Goal: Task Accomplishment & Management: Complete application form

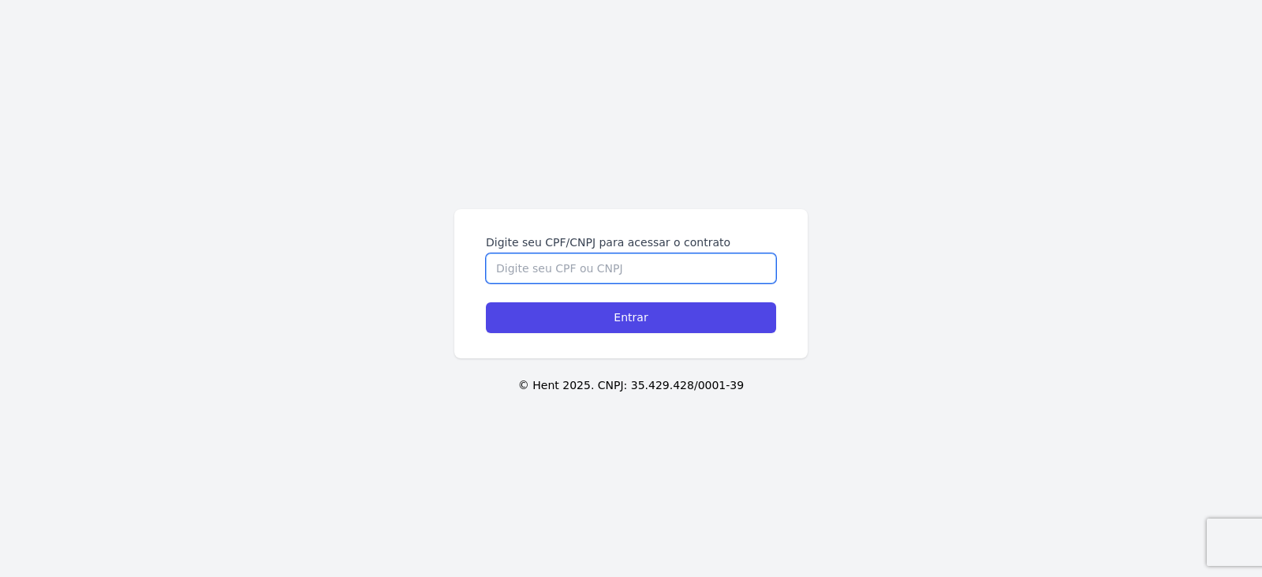
click at [576, 278] on input "Digite seu CPF/CNPJ para acessar o contrato" at bounding box center [631, 268] width 290 height 30
type input "39122951822"
click at [486, 302] on input "Entrar" at bounding box center [631, 317] width 290 height 31
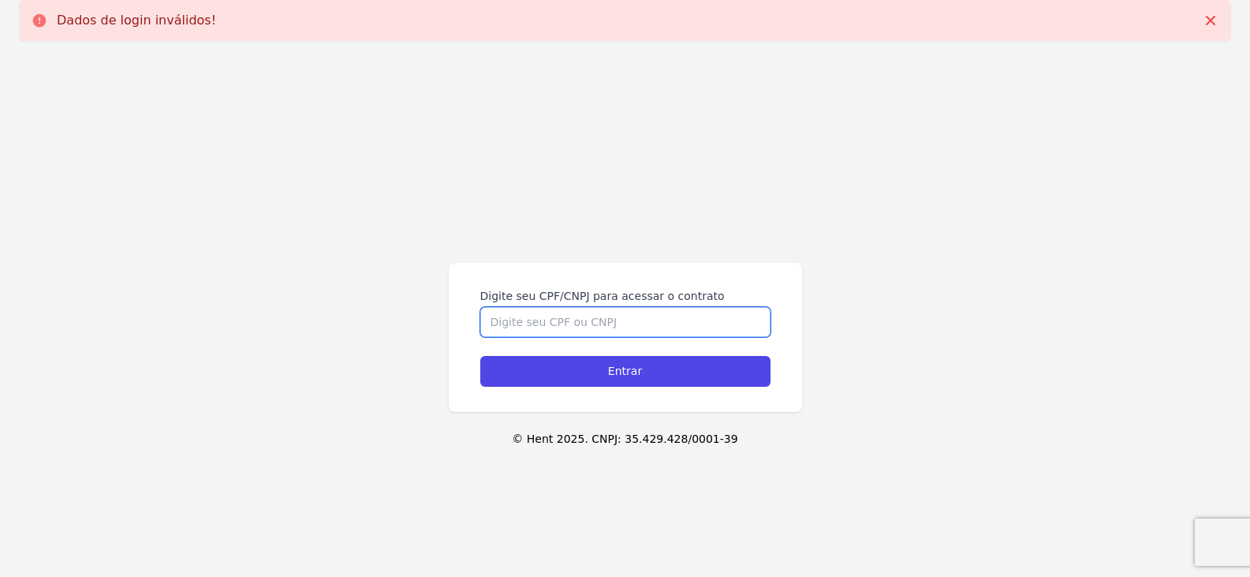
click at [548, 323] on input "Digite seu CPF/CNPJ para acessar o contrato" at bounding box center [625, 322] width 290 height 30
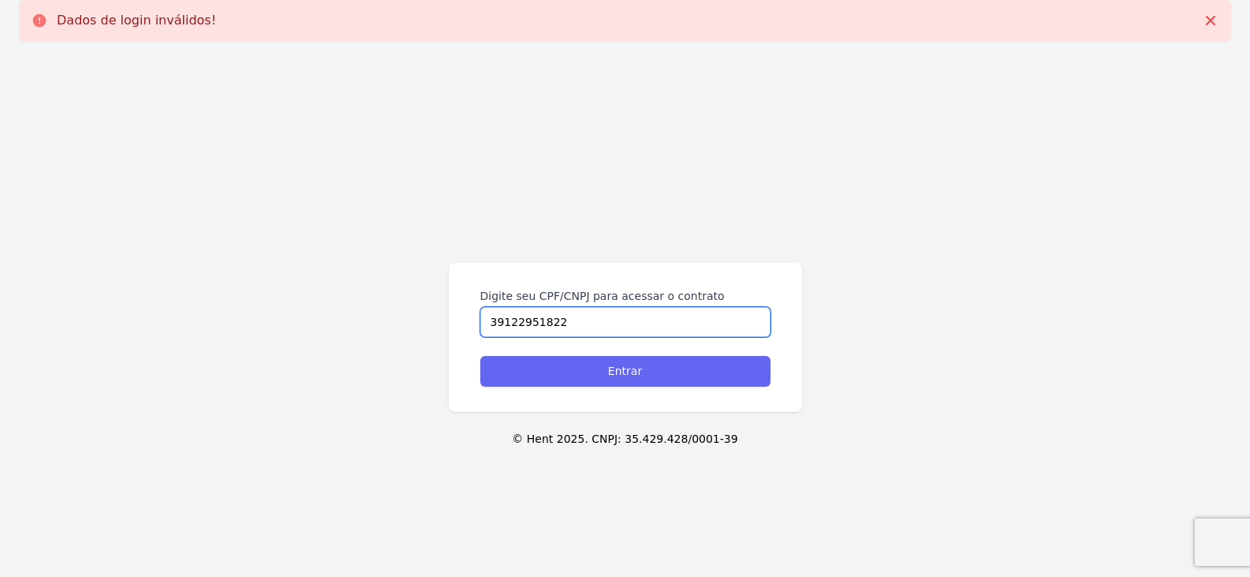
type input "39122951822"
click at [650, 373] on input "Entrar" at bounding box center [625, 371] width 290 height 31
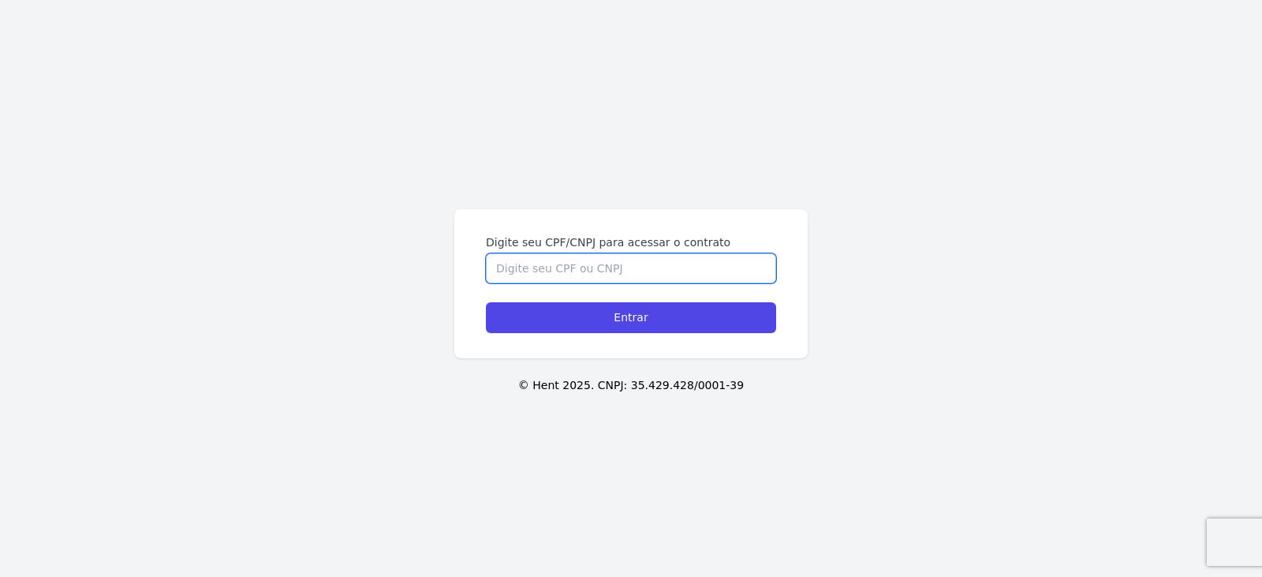
click at [600, 271] on input "Digite seu CPF/CNPJ para acessar o contrato" at bounding box center [631, 268] width 290 height 30
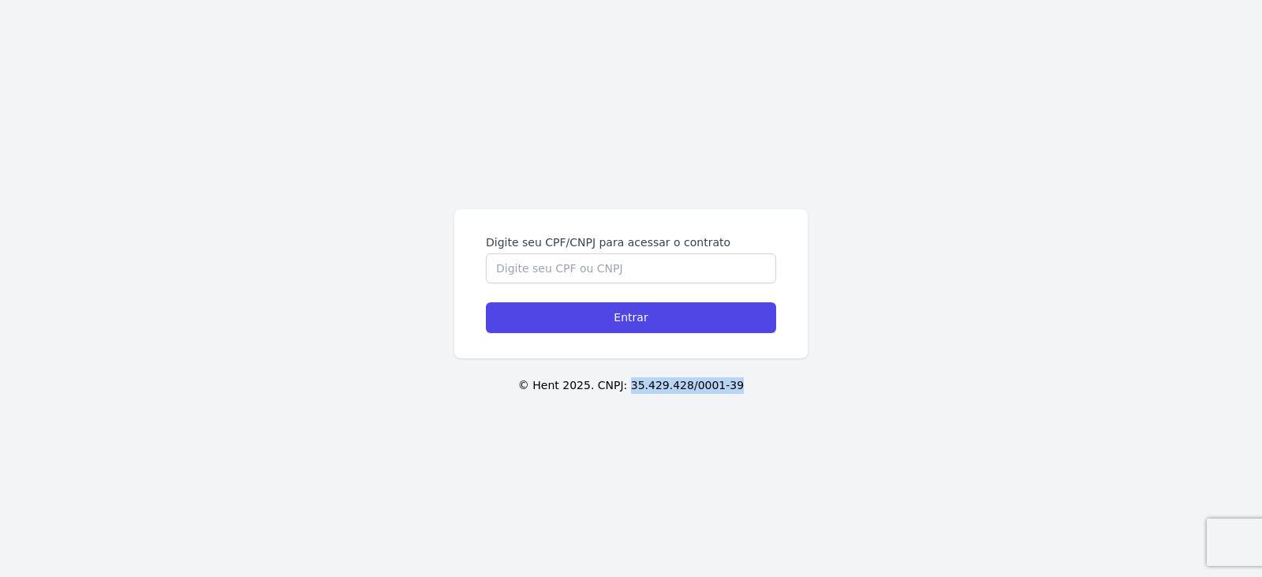
drag, startPoint x: 632, startPoint y: 389, endPoint x: 750, endPoint y: 397, distance: 117.8
click at [750, 397] on div "Digite seu CPF/CNPJ para acessar o contrato Entrar © Hent 2025. CNPJ: 35.429.42…" at bounding box center [631, 288] width 1262 height 577
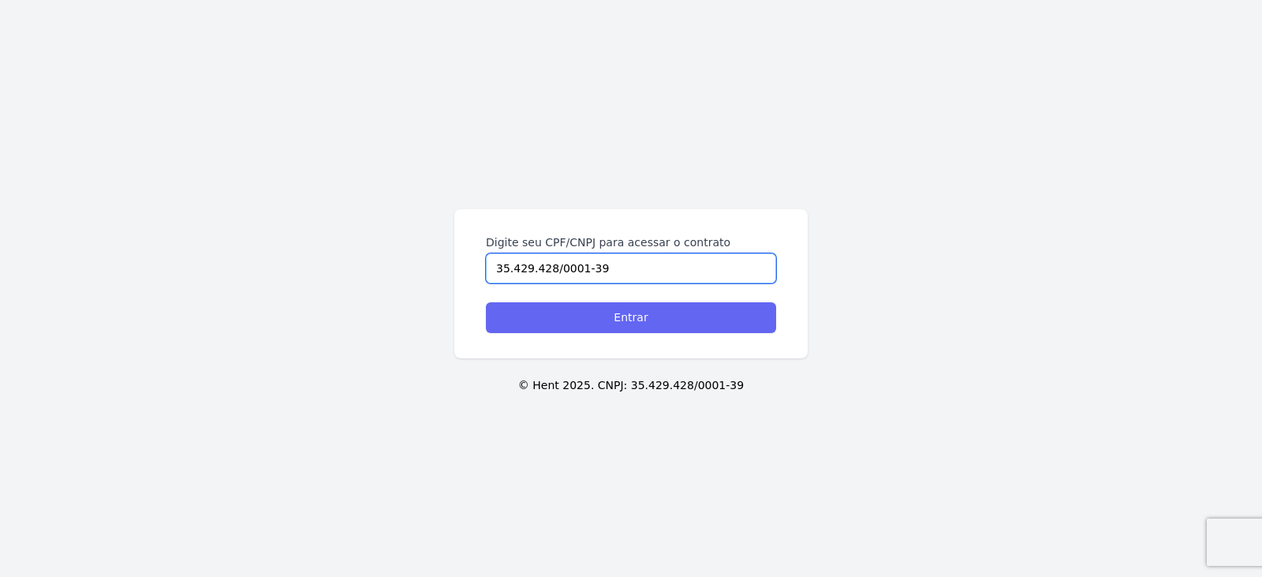
type input "35.429.428/0001-39"
click at [593, 313] on input "Entrar" at bounding box center [631, 317] width 290 height 31
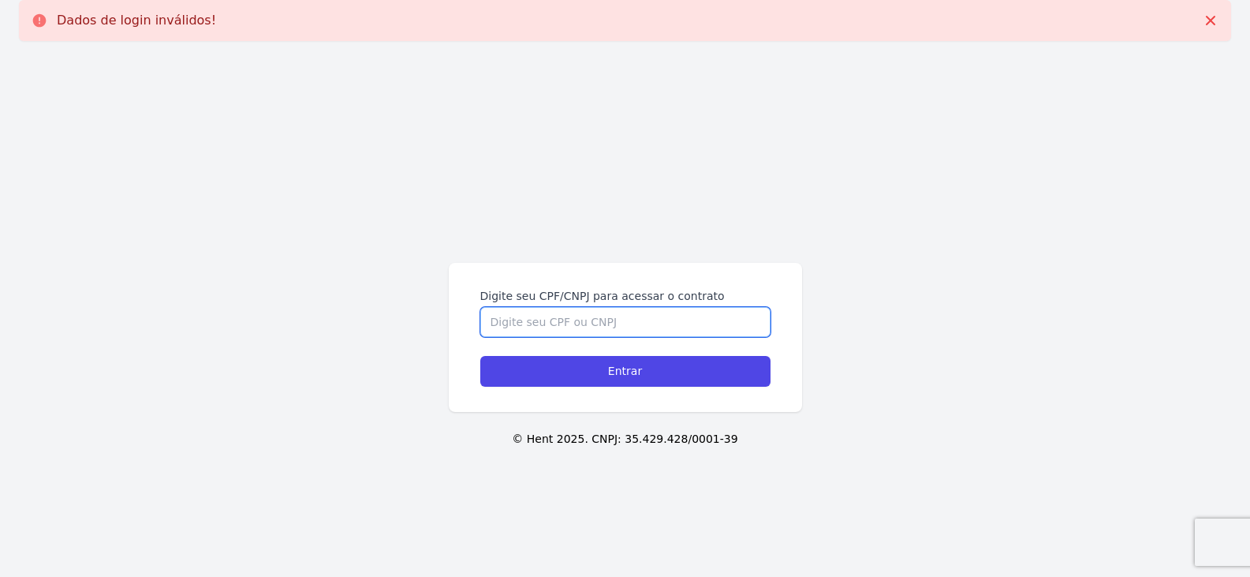
drag, startPoint x: 0, startPoint y: 0, endPoint x: 593, endPoint y: 313, distance: 670.6
click at [593, 313] on input "Digite seu CPF/CNPJ para acessar o contrato" at bounding box center [625, 322] width 290 height 30
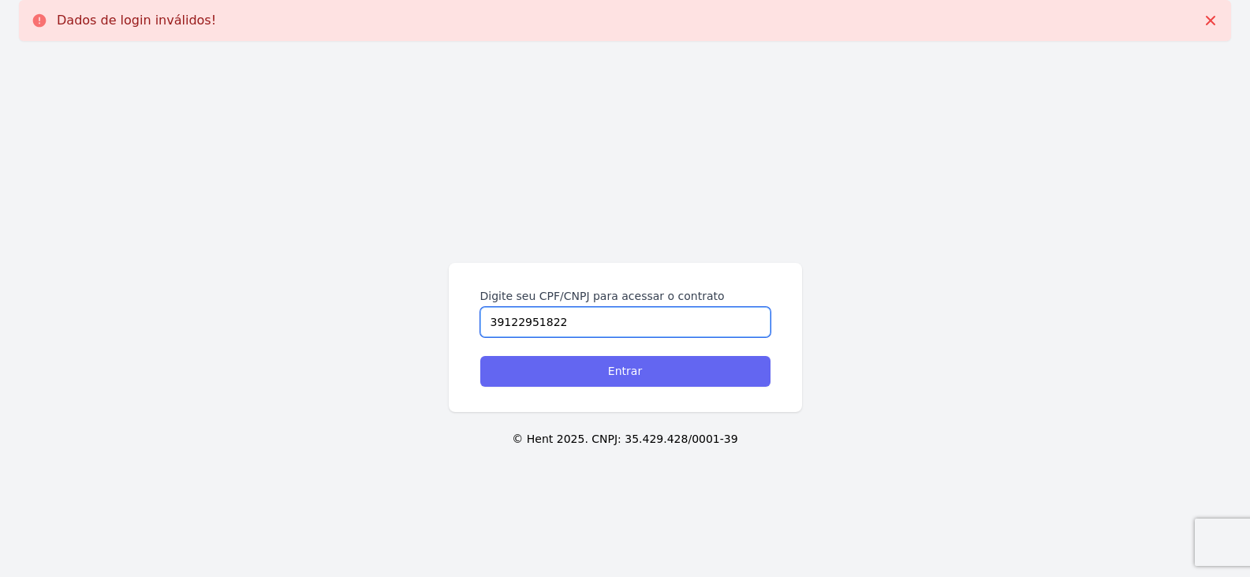
type input "39122951822"
click at [622, 364] on input "Entrar" at bounding box center [625, 371] width 290 height 31
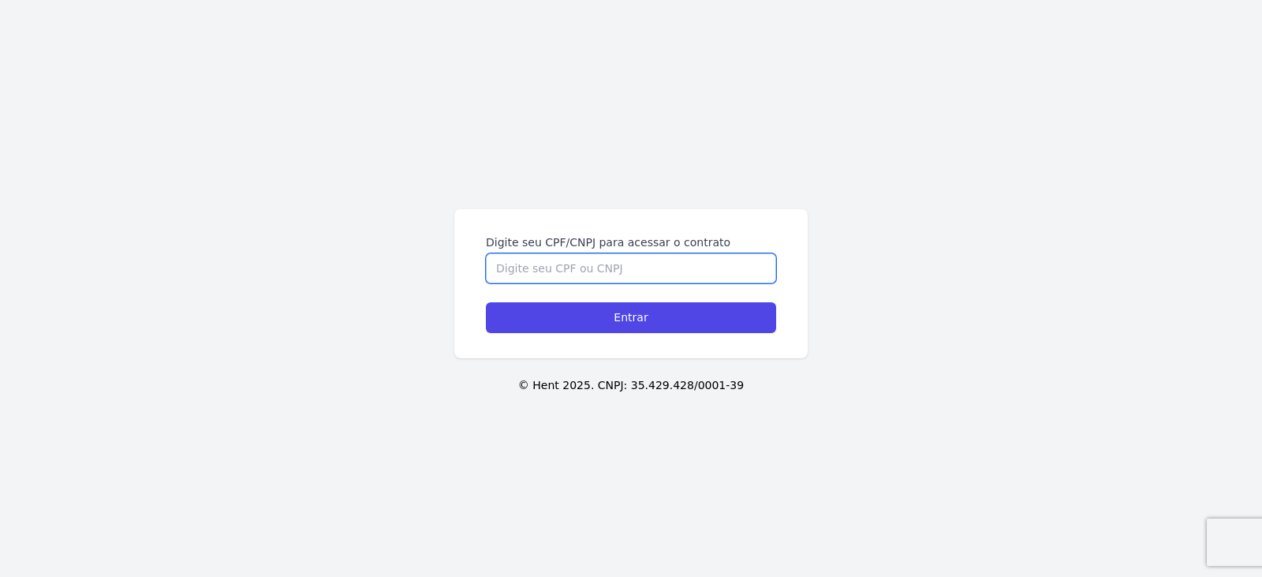
click at [554, 273] on input "Digite seu CPF/CNPJ para acessar o contrato" at bounding box center [631, 268] width 290 height 30
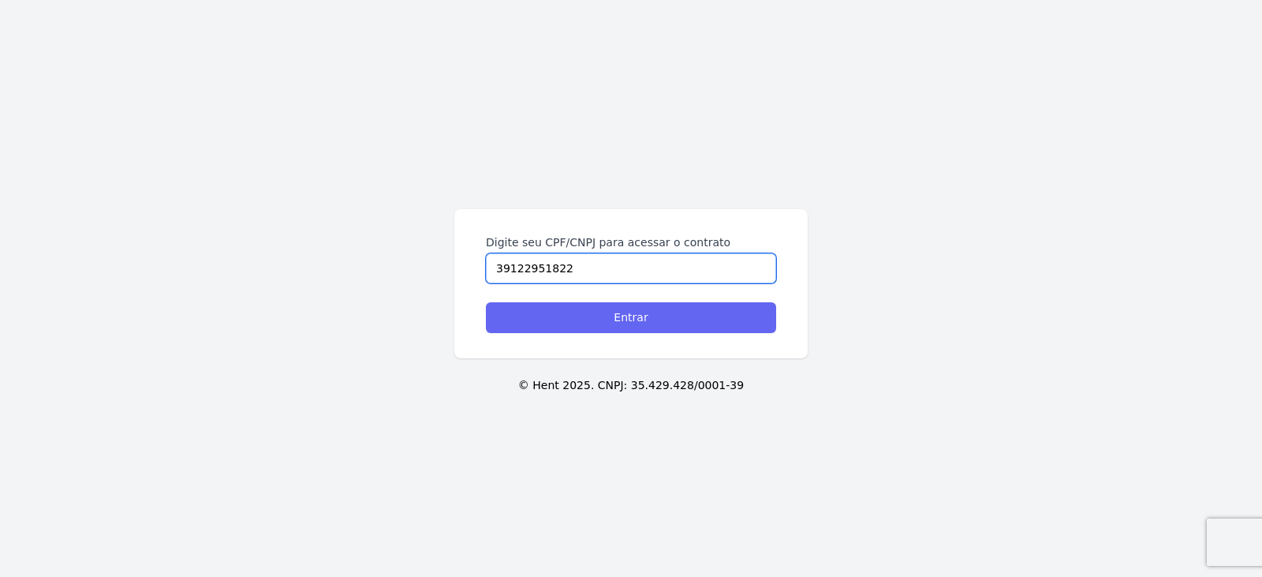
type input "39122951822"
click at [625, 308] on input "Entrar" at bounding box center [631, 317] width 290 height 31
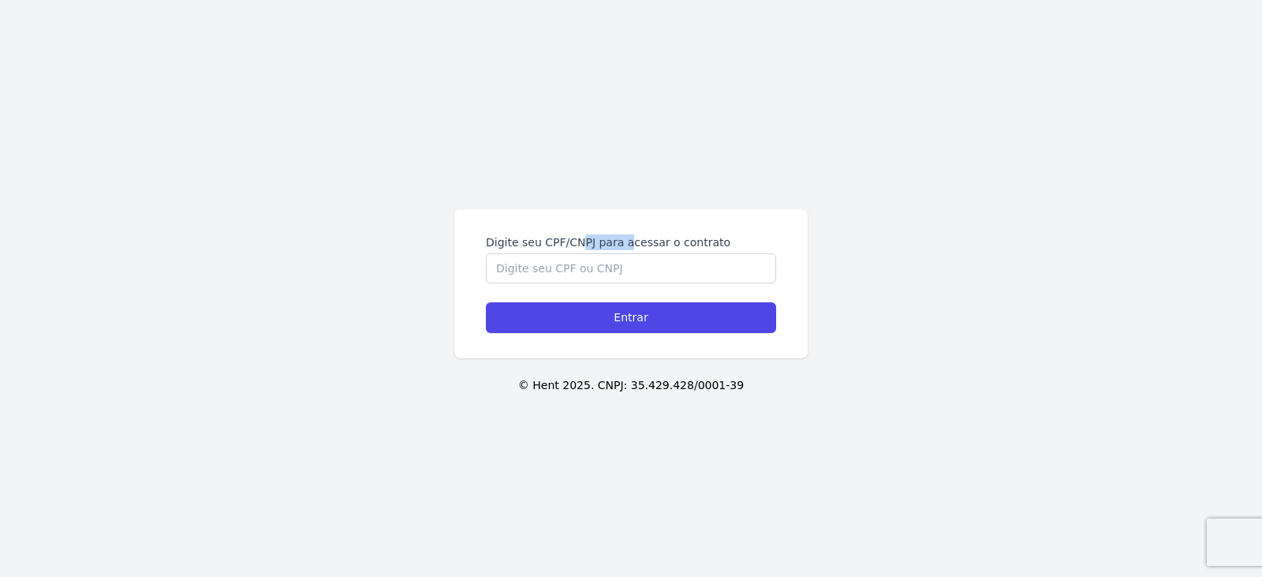
drag, startPoint x: 584, startPoint y: 241, endPoint x: 644, endPoint y: 240, distance: 60.7
click at [633, 241] on label "Digite seu CPF/CNPJ para acessar o contrato" at bounding box center [631, 242] width 290 height 16
click at [513, 265] on input "Digite seu CPF/CNPJ para acessar o contrato" at bounding box center [631, 268] width 290 height 30
type input "8787716992543"
click at [607, 342] on div "Digite seu CPF/CNPJ para acessar o contrato 8787716992543 Entrar" at bounding box center [630, 283] width 353 height 149
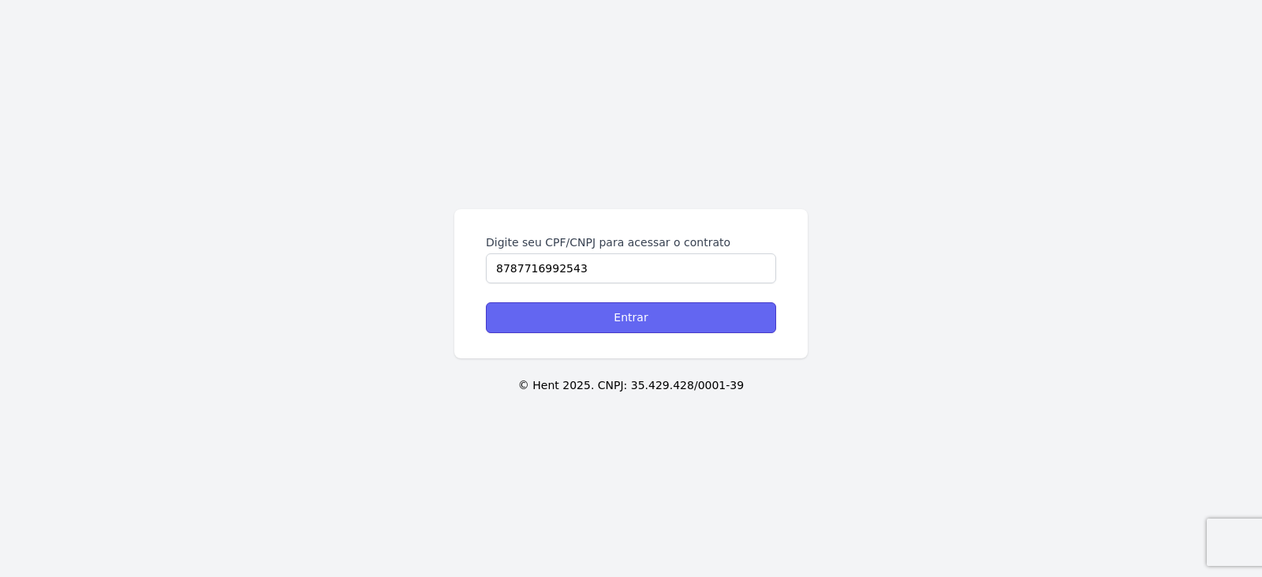
click at [609, 321] on input "Entrar" at bounding box center [631, 317] width 290 height 31
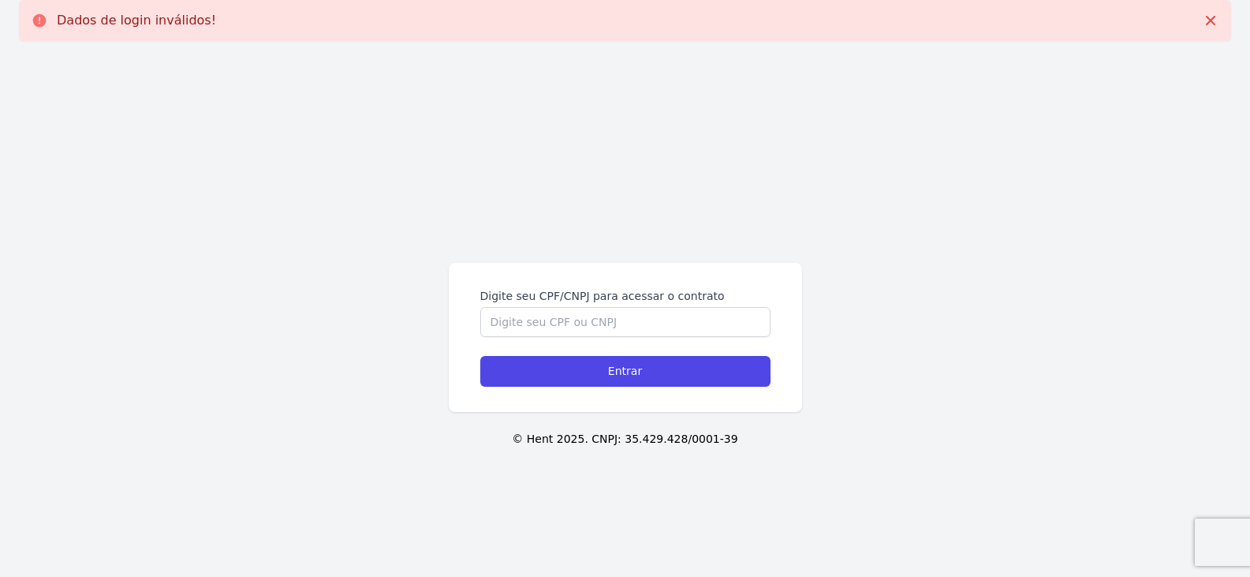
click at [591, 285] on div "Digite seu CPF/CNPJ para acessar o contrato Entrar" at bounding box center [625, 337] width 353 height 149
click at [576, 320] on input "Digite seu CPF/CNPJ para acessar o contrato" at bounding box center [625, 322] width 290 height 30
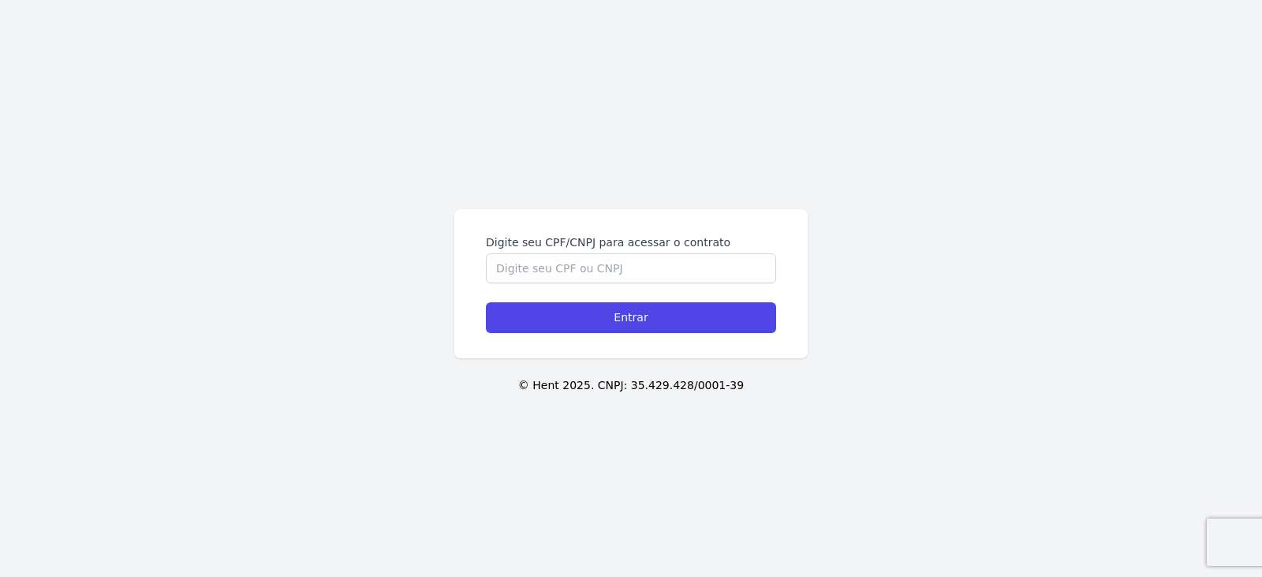
click at [610, 188] on div "Digite seu CPF/CNPJ para acessar o contrato Entrar © Hent 2025. CNPJ: 35.429.42…" at bounding box center [631, 288] width 1262 height 577
click at [575, 274] on input "Digite seu CPF/CNPJ para acessar o contrato" at bounding box center [631, 268] width 290 height 30
type input "39122951822"
click at [486, 302] on input "Entrar" at bounding box center [631, 317] width 290 height 31
